Goal: Information Seeking & Learning: Check status

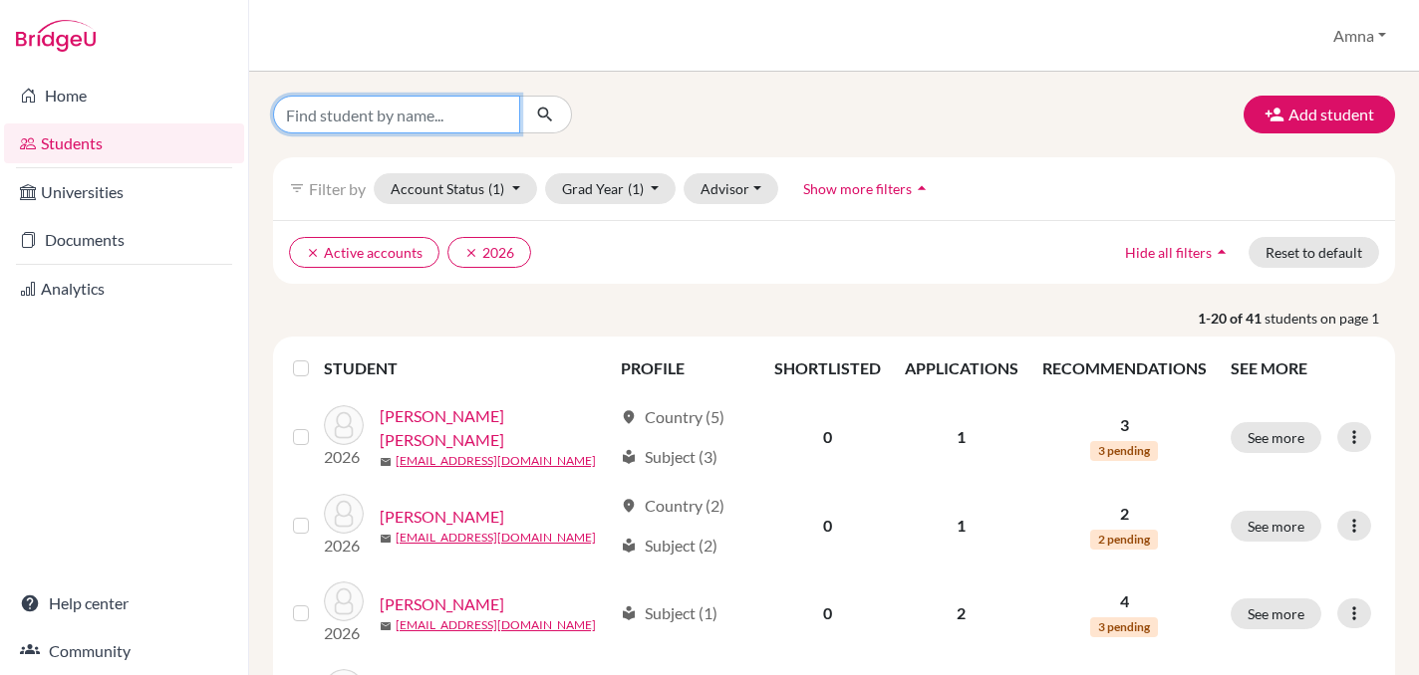
click at [441, 121] on input "Find student by name..." at bounding box center [396, 115] width 247 height 38
type input "mekaeel"
click at [547, 121] on icon "submit" at bounding box center [545, 115] width 20 height 20
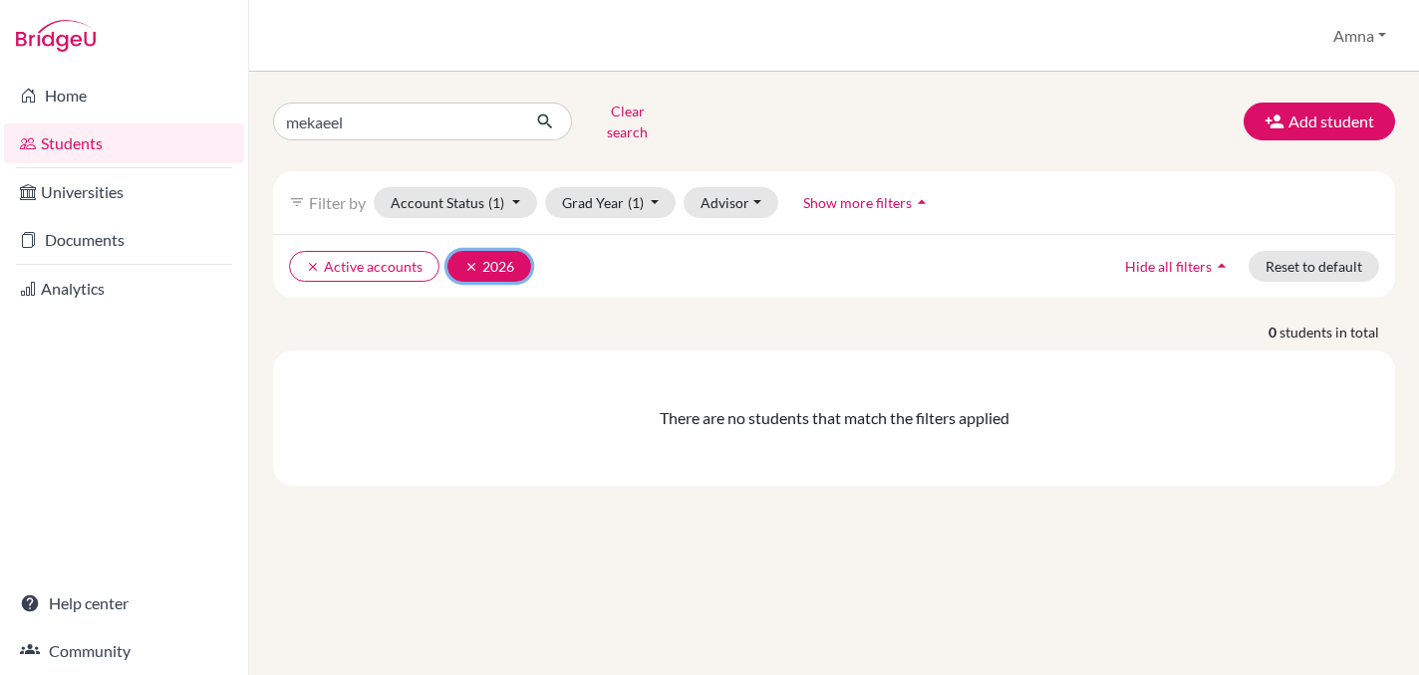
click at [467, 260] on icon "clear" at bounding box center [471, 267] width 14 height 14
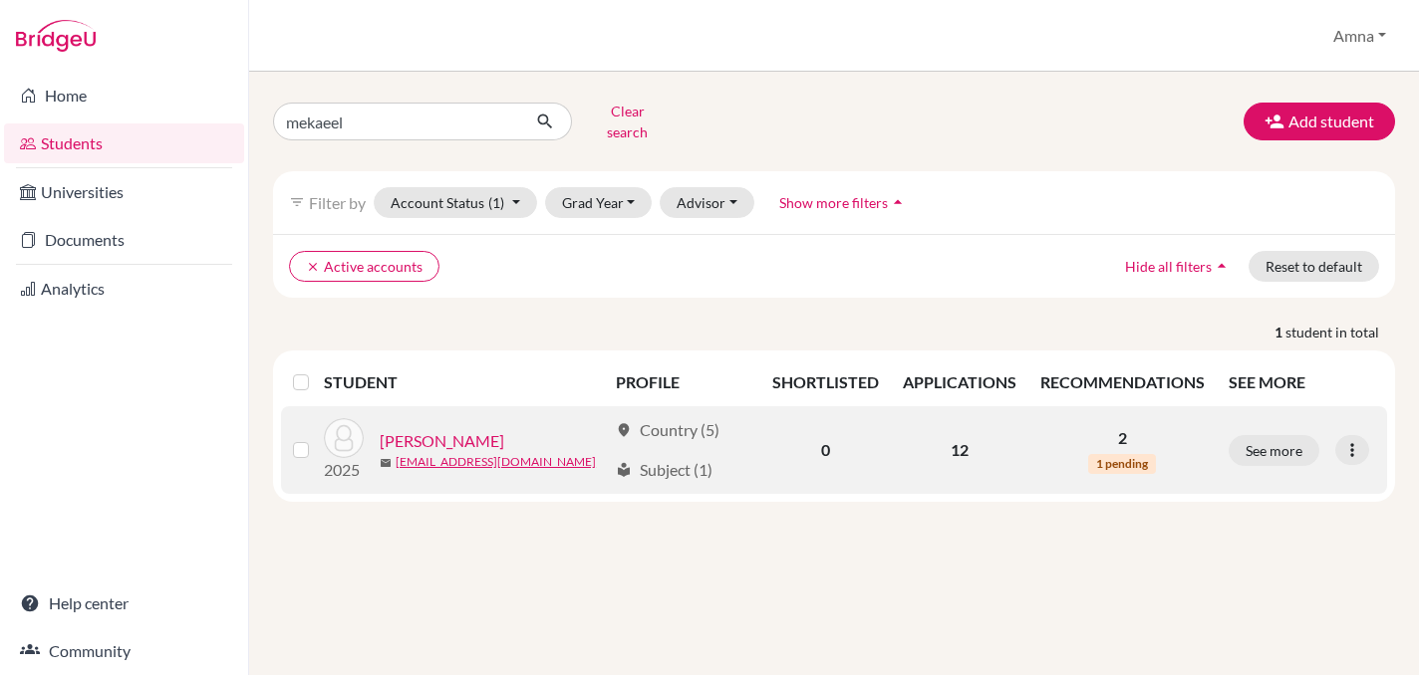
click at [442, 429] on link "[PERSON_NAME]" at bounding box center [442, 441] width 125 height 24
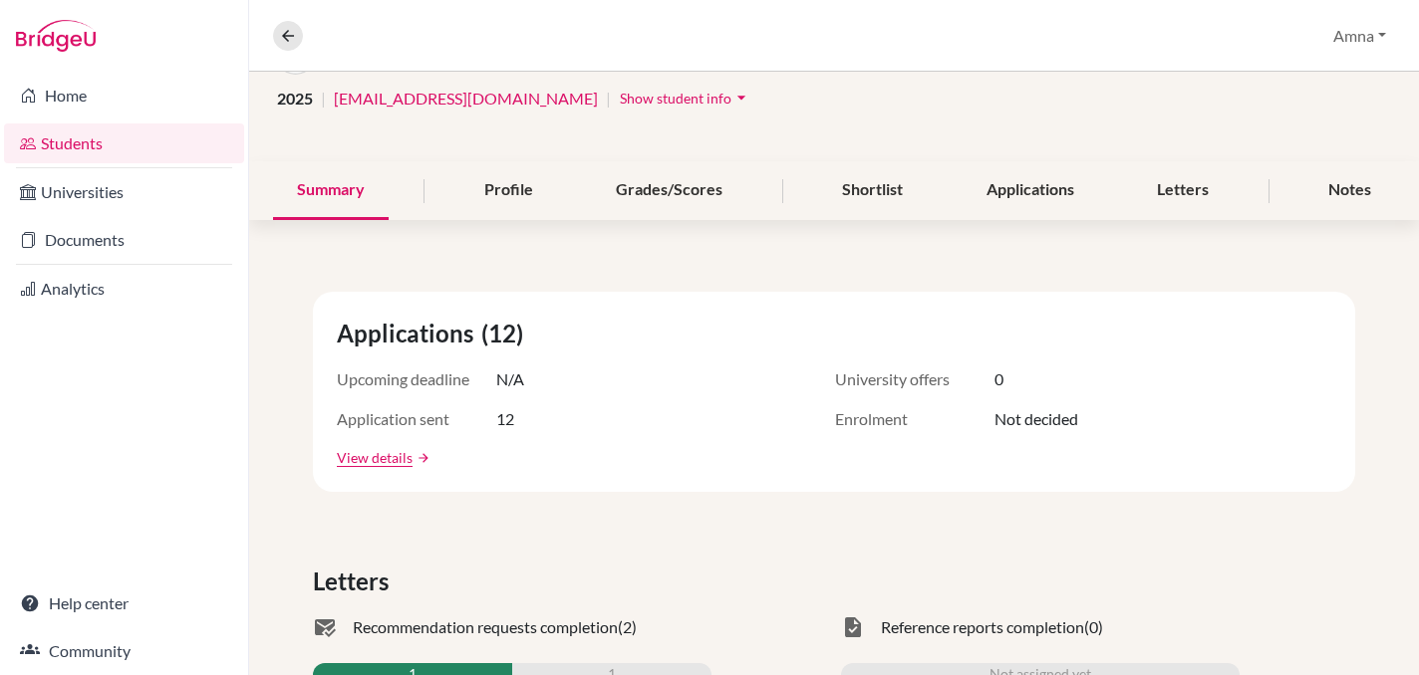
scroll to position [153, 0]
click at [1014, 196] on div "Applications" at bounding box center [1029, 189] width 135 height 59
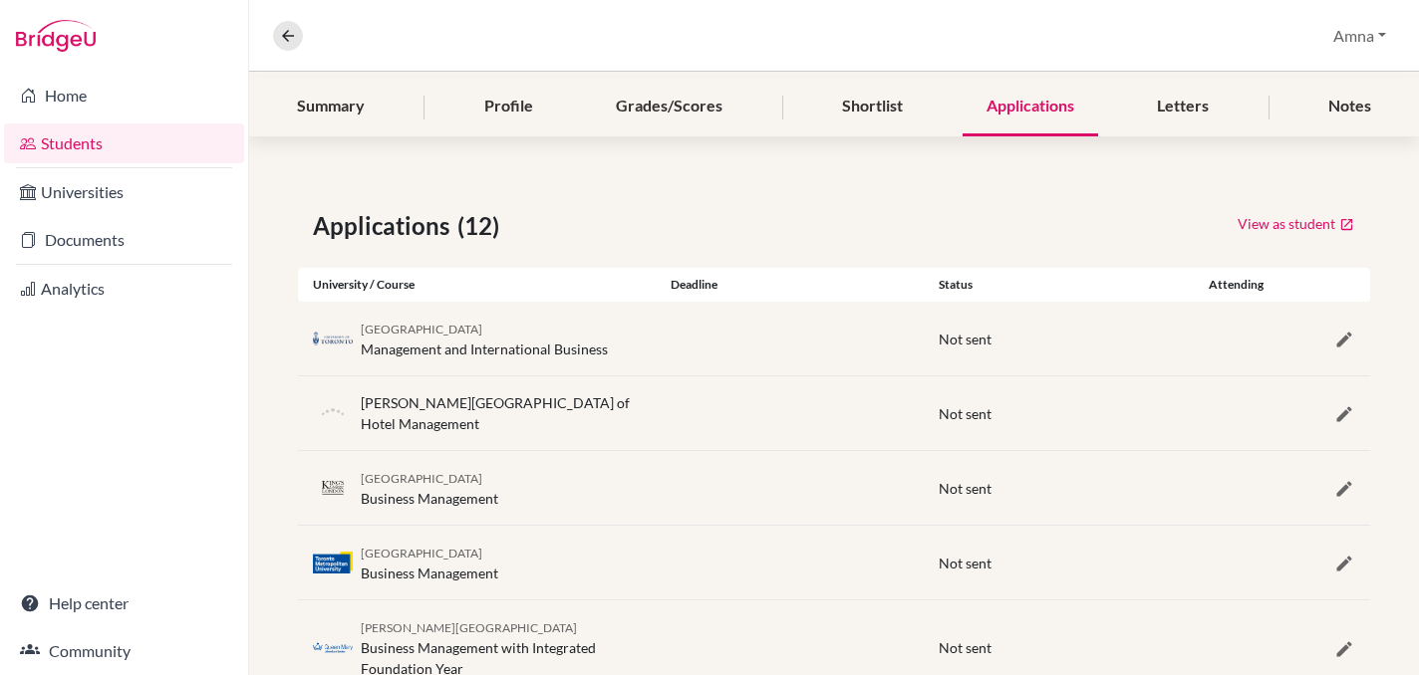
scroll to position [376, 0]
